Goal: Transaction & Acquisition: Purchase product/service

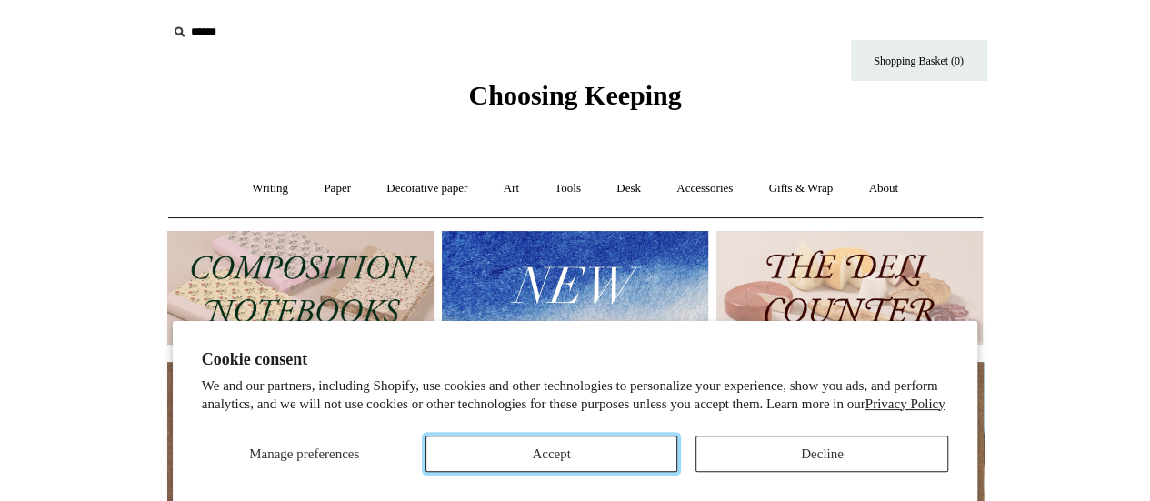
click at [493, 445] on button "Accept" at bounding box center [552, 454] width 253 height 36
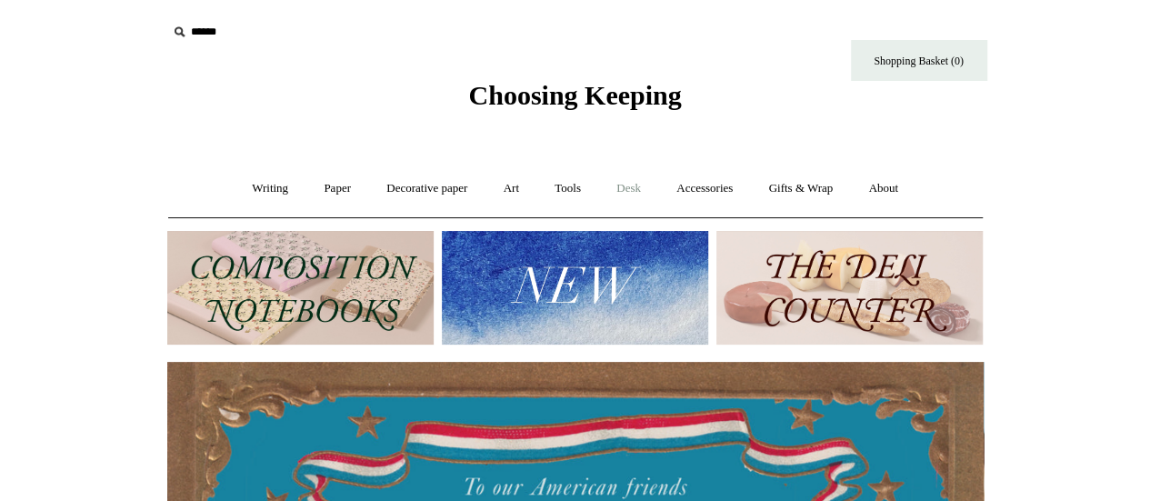
click at [624, 186] on link "Desk +" at bounding box center [628, 189] width 57 height 48
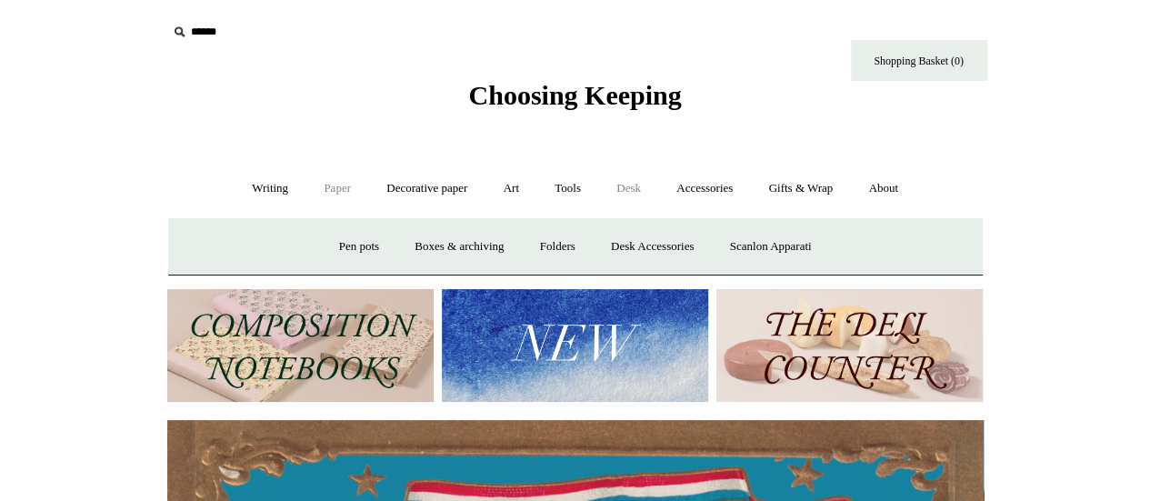
click at [333, 197] on link "Paper +" at bounding box center [337, 189] width 60 height 48
click at [749, 254] on link "Writing paper and envelopes +" at bounding box center [787, 247] width 168 height 48
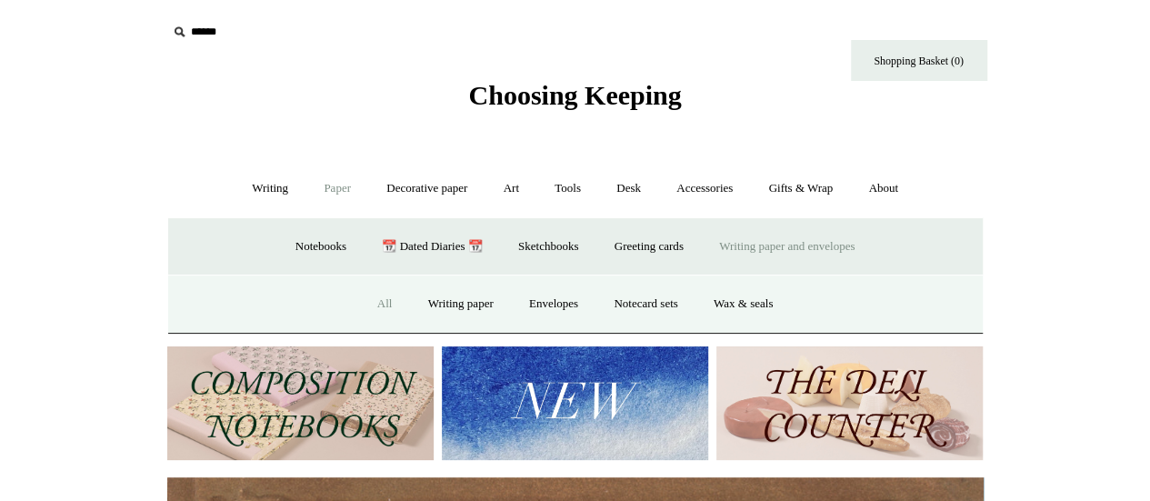
click at [380, 297] on link "All" at bounding box center [385, 304] width 48 height 48
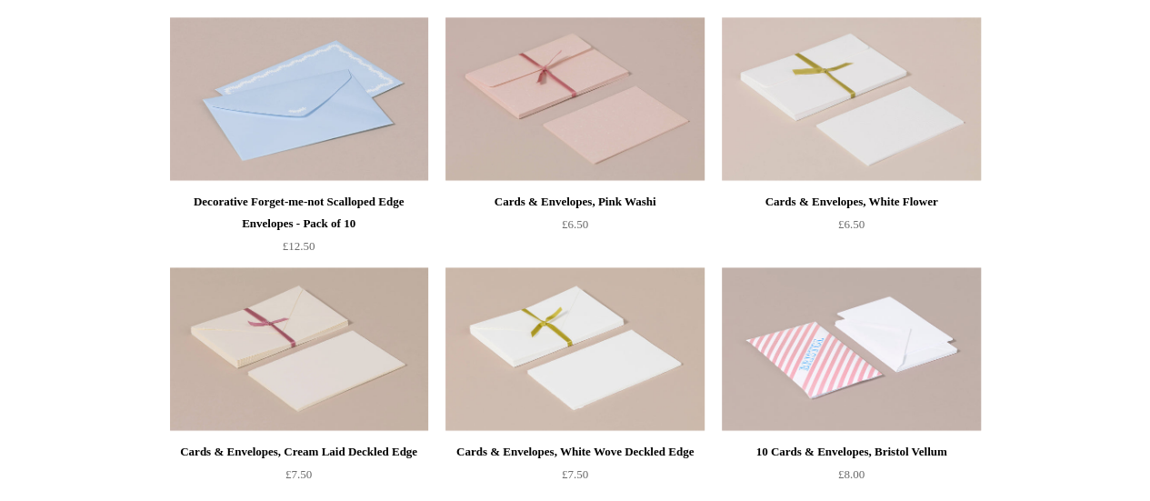
scroll to position [1292, 0]
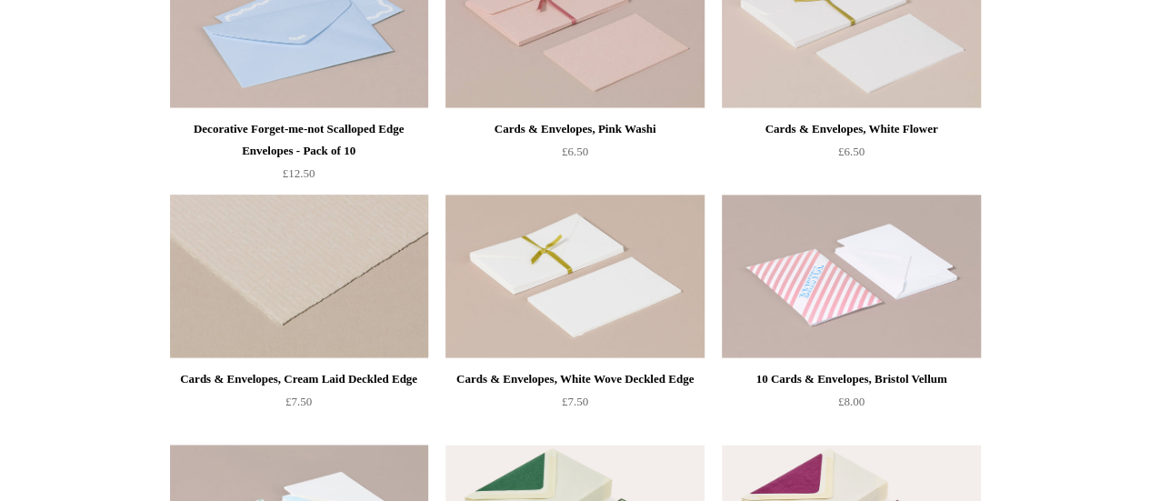
click at [347, 268] on img at bounding box center [299, 277] width 258 height 164
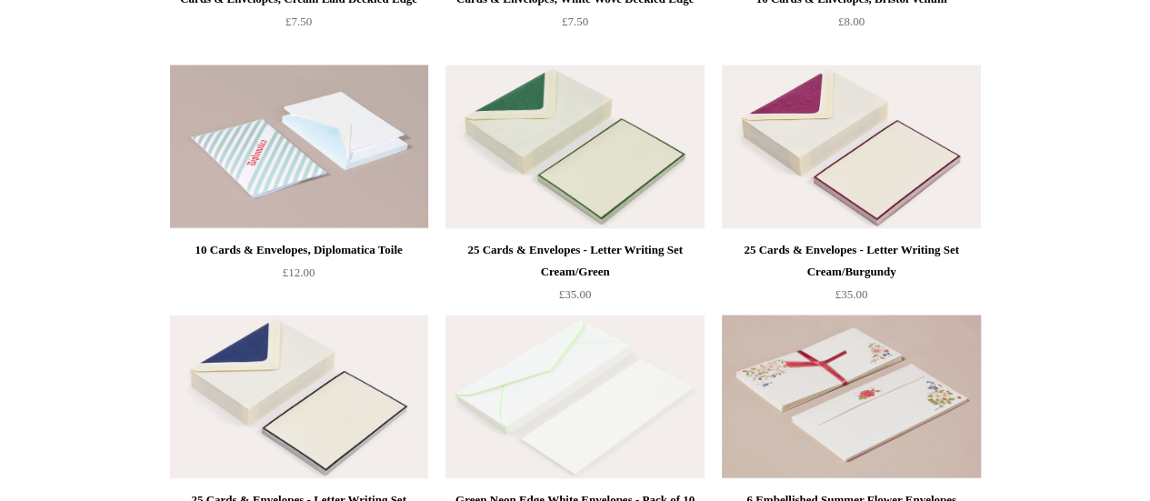
scroll to position [1673, 0]
click at [560, 166] on img at bounding box center [575, 146] width 258 height 164
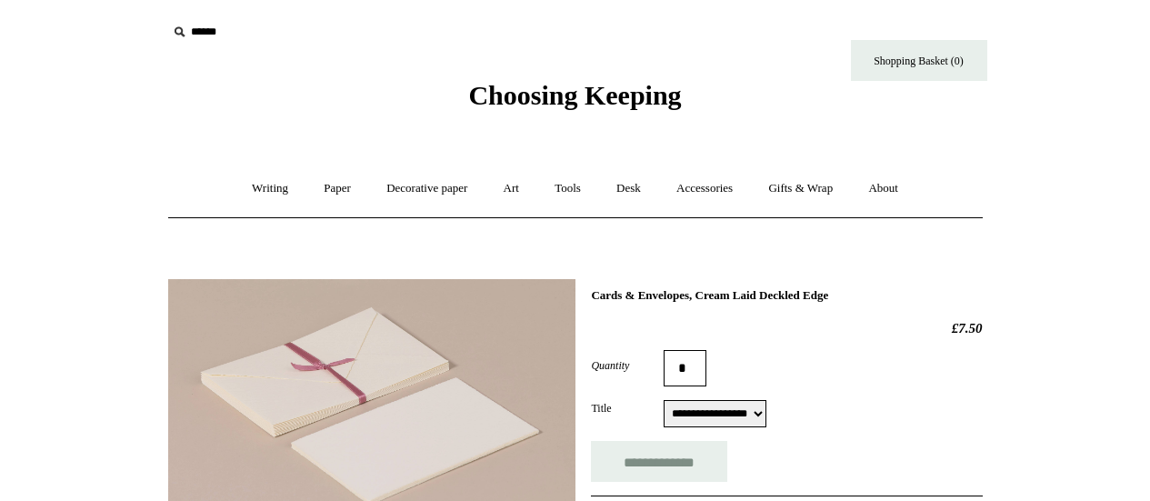
select select "**********"
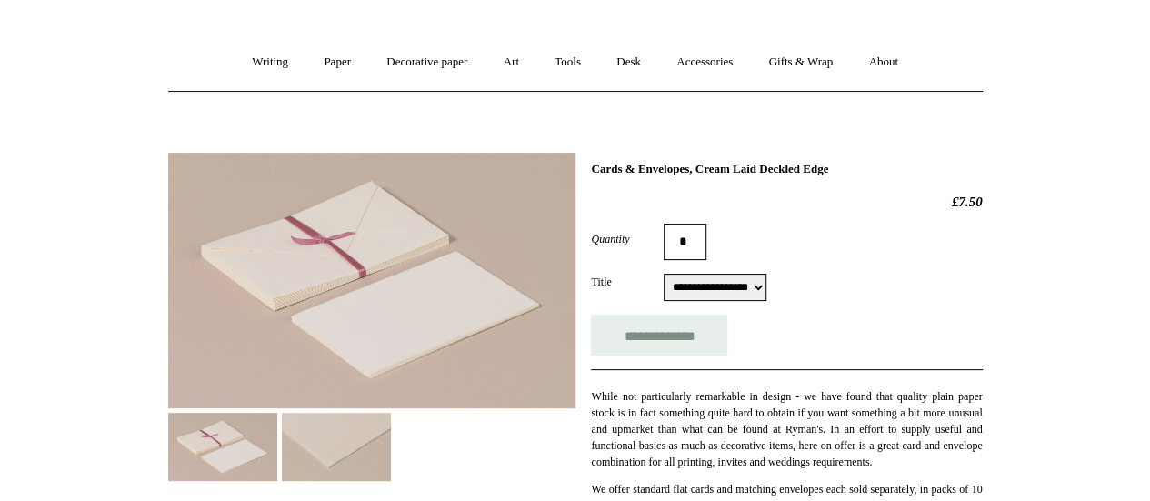
scroll to position [128, 0]
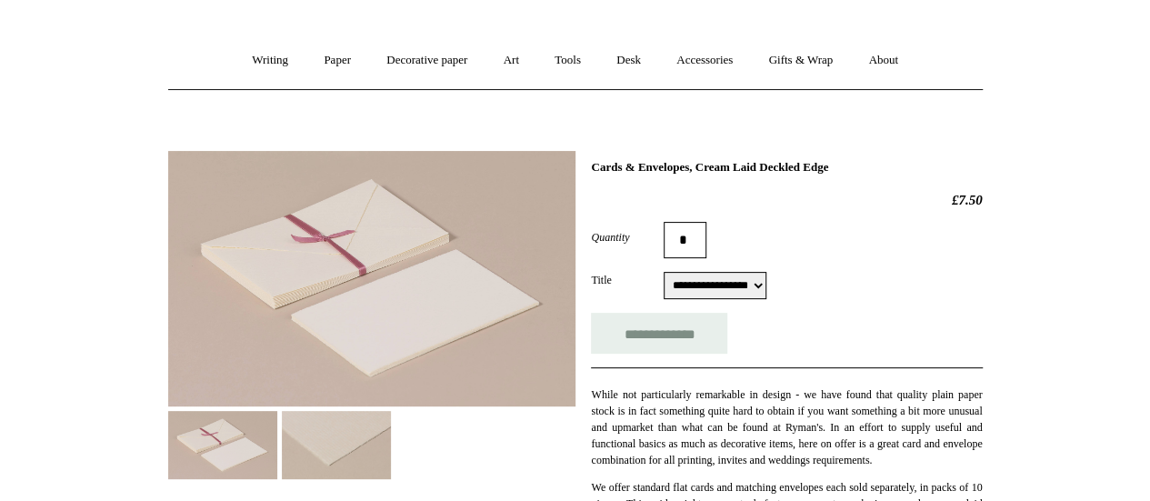
click at [323, 285] on img at bounding box center [371, 279] width 407 height 256
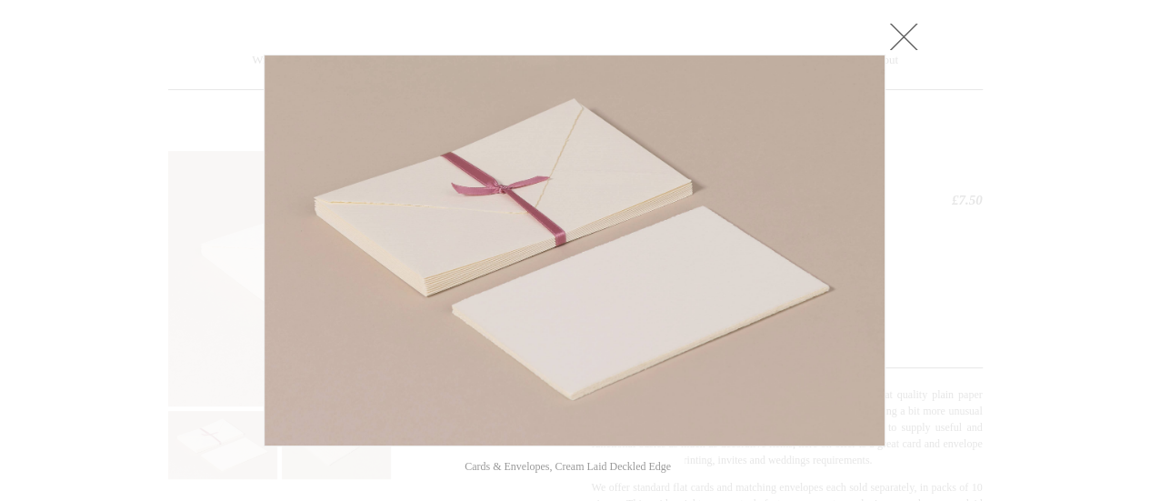
click at [915, 32] on link at bounding box center [904, 36] width 36 height 36
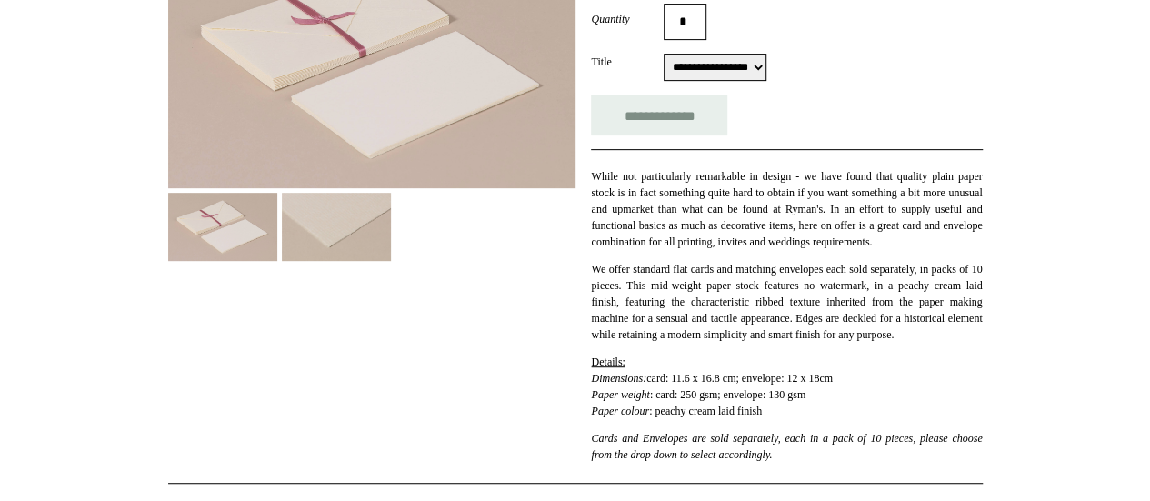
scroll to position [347, 0]
click at [732, 71] on select "**********" at bounding box center [715, 66] width 103 height 27
click at [805, 85] on form "**********" at bounding box center [786, 69] width 391 height 132
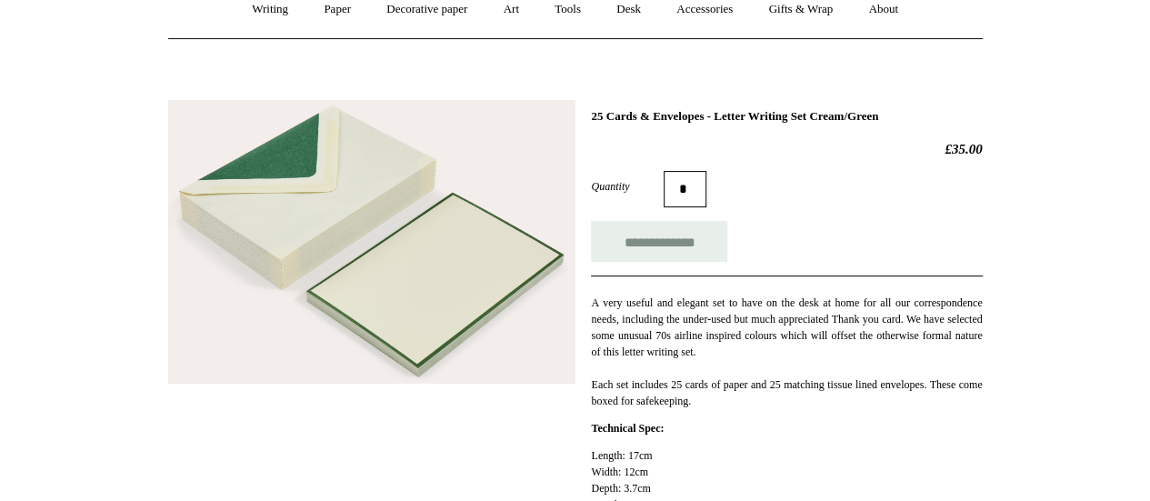
scroll to position [183, 0]
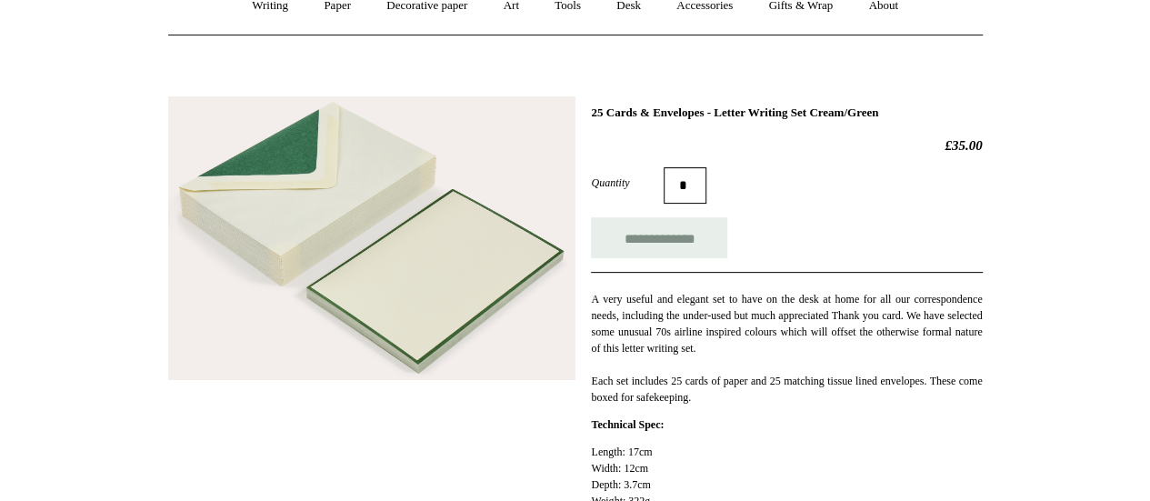
click at [267, 284] on img at bounding box center [371, 238] width 407 height 285
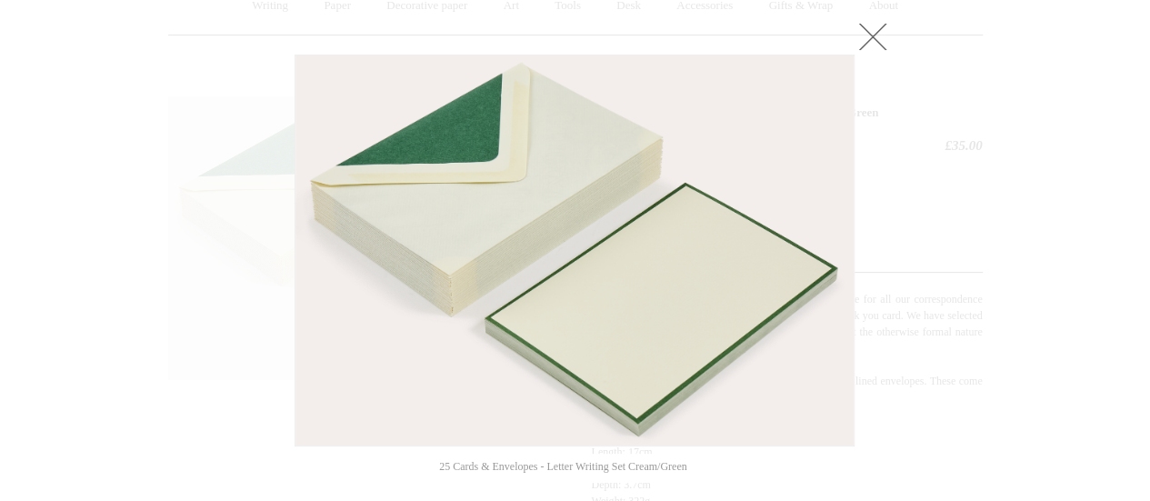
click at [872, 36] on link at bounding box center [873, 36] width 36 height 36
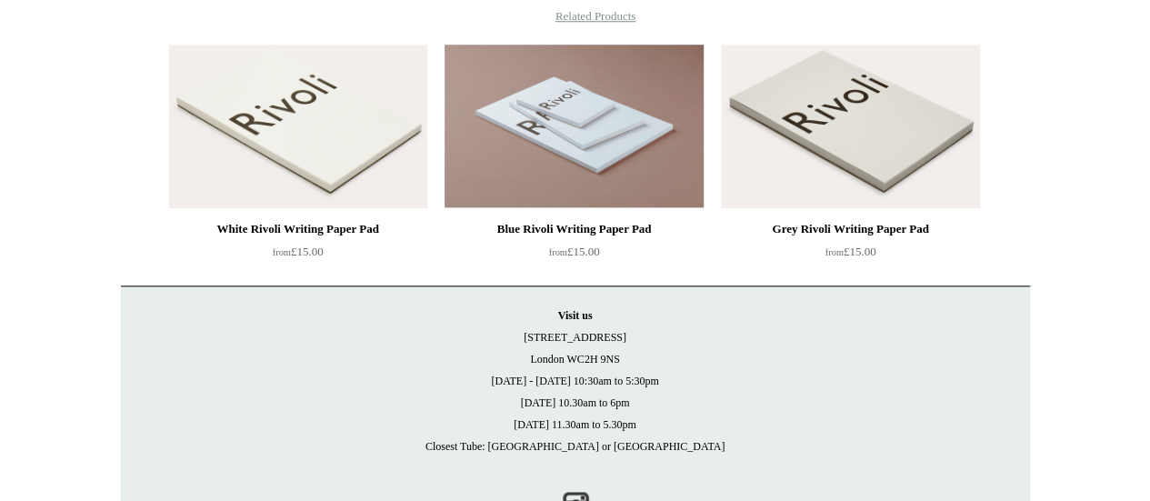
scroll to position [899, 0]
